Goal: Find specific page/section: Find specific page/section

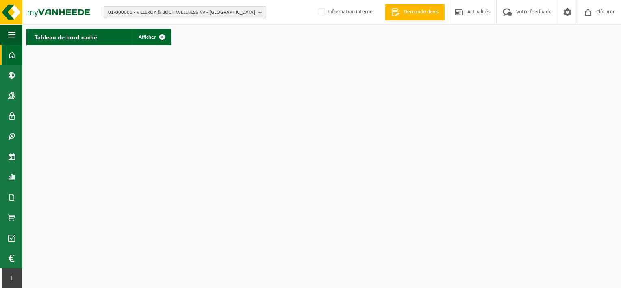
click at [140, 13] on span "01-000001 - VILLEROY & BOCH WELLNESS NV - [GEOGRAPHIC_DATA]" at bounding box center [181, 13] width 147 height 12
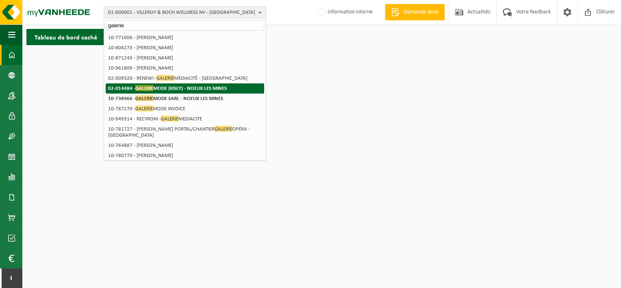
type input "galerie"
click at [167, 88] on strong "02-014484 - GALERIE MODE (KISLY) - NOEUX LES MINES" at bounding box center [167, 88] width 119 height 6
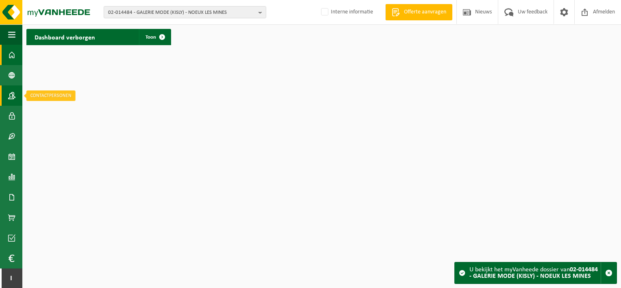
click at [9, 97] on span at bounding box center [11, 95] width 7 height 20
